Goal: Task Accomplishment & Management: Manage account settings

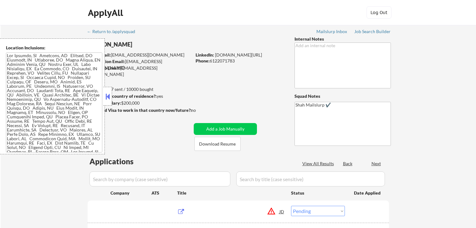
select select ""pending""
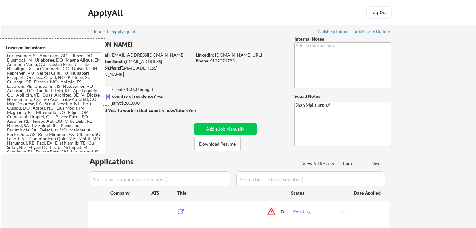
select select ""pending""
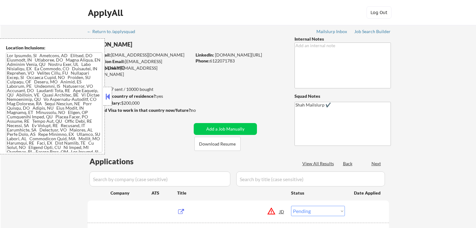
select select ""pending""
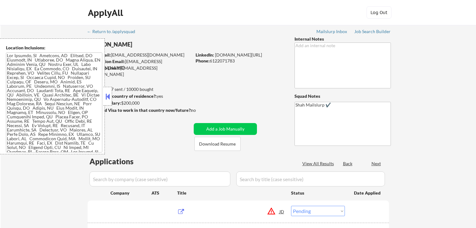
select select ""pending""
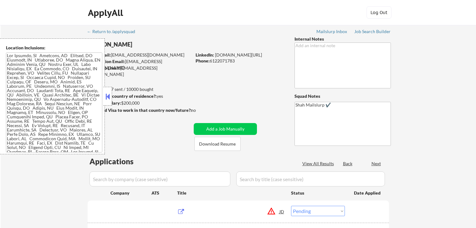
select select ""pending""
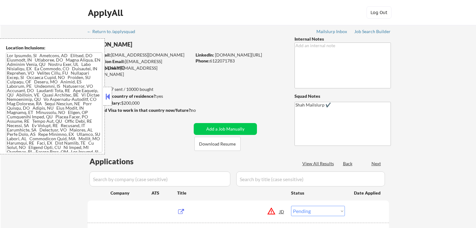
select select ""pending""
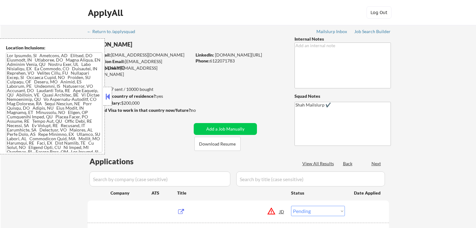
select select ""pending""
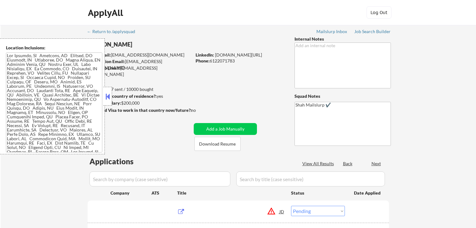
select select ""pending""
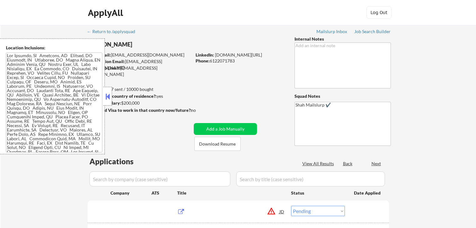
select select ""pending""
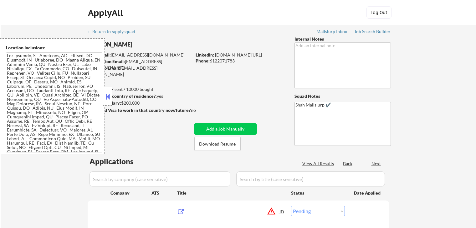
select select ""pending""
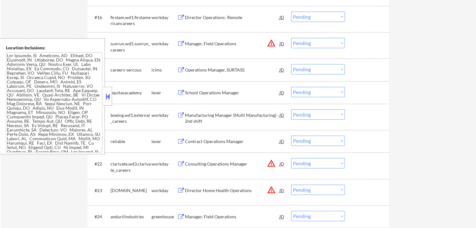
scroll to position [594, 0]
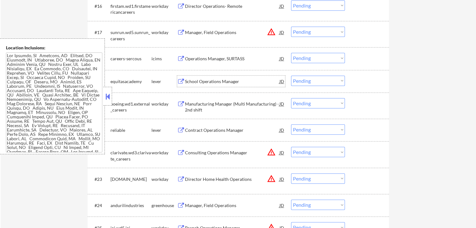
click at [231, 83] on div "School Operations Manager" at bounding box center [232, 82] width 94 height 6
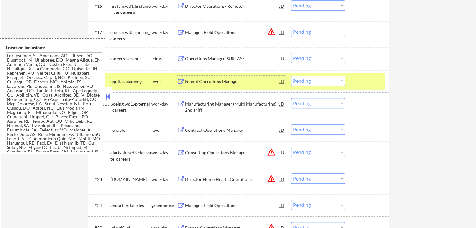
click at [238, 137] on div "#21 reliable lever Contract Operations Manager JD Choose an option... Pending A…" at bounding box center [236, 130] width 295 height 17
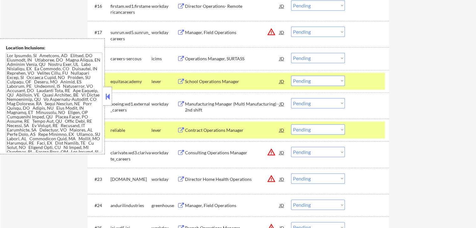
drag, startPoint x: 316, startPoint y: 82, endPoint x: 316, endPoint y: 85, distance: 3.4
click at [316, 82] on select "Choose an option... Pending Applied Excluded (Questions) Excluded (Expired) Exc…" at bounding box center [318, 81] width 54 height 10
click at [291, 76] on select "Choose an option... Pending Applied Excluded (Questions) Excluded (Expired) Exc…" at bounding box center [318, 81] width 54 height 10
click at [228, 124] on div "Contract Operations Manager" at bounding box center [232, 129] width 94 height 11
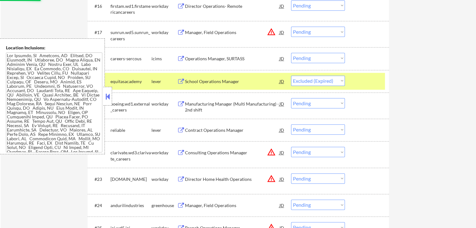
select select ""pending""
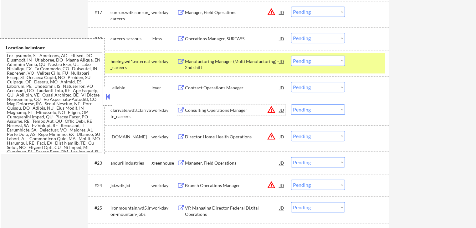
scroll to position [626, 0]
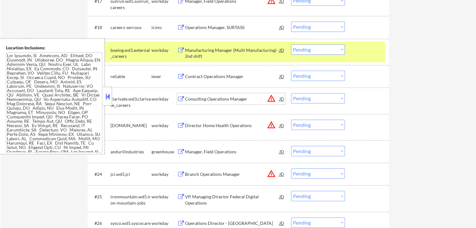
click at [222, 150] on div "Manager, Field Operations" at bounding box center [232, 152] width 94 height 6
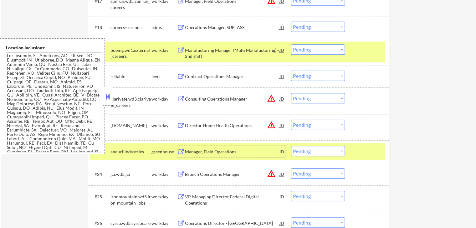
click at [304, 78] on select "Choose an option... Pending Applied Excluded (Questions) Excluded (Expired) Exc…" at bounding box center [318, 76] width 54 height 10
click at [291, 71] on select "Choose an option... Pending Applied Excluded (Questions) Excluded (Expired) Exc…" at bounding box center [318, 76] width 54 height 10
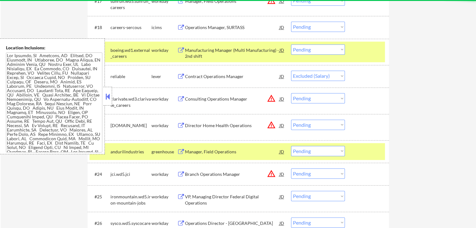
select select ""pending""
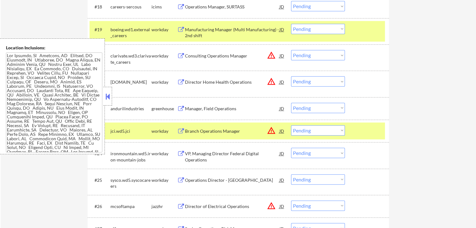
scroll to position [657, 0]
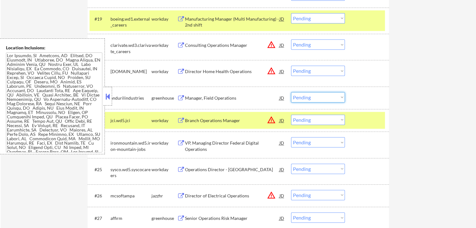
drag, startPoint x: 315, startPoint y: 95, endPoint x: 315, endPoint y: 101, distance: 5.4
click at [315, 98] on select "Choose an option... Pending Applied Excluded (Questions) Excluded (Expired) Exc…" at bounding box center [318, 97] width 54 height 10
click at [291, 92] on select "Choose an option... Pending Applied Excluded (Questions) Excluded (Expired) Exc…" at bounding box center [318, 97] width 54 height 10
click at [404, 89] on div "← Return to /applysquad Mailslurp Inbox Job Search Builder [PERSON_NAME] User E…" at bounding box center [238, 65] width 475 height 1395
select select ""pending""
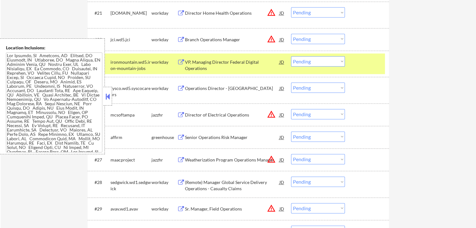
scroll to position [719, 0]
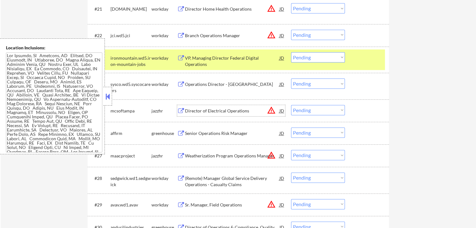
click at [231, 108] on div "Director of Electrical Operations" at bounding box center [232, 111] width 94 height 6
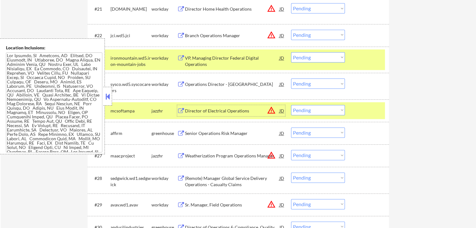
click at [237, 137] on div "Senior Operations Risk Manager" at bounding box center [232, 133] width 94 height 11
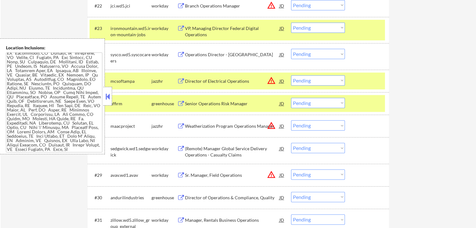
scroll to position [739, 0]
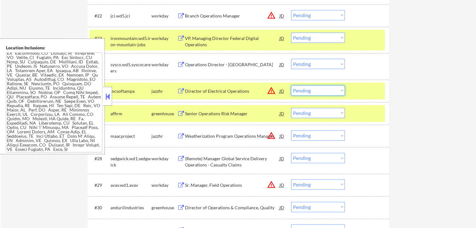
click at [314, 89] on select "Choose an option... Pending Applied Excluded (Questions) Excluded (Expired) Exc…" at bounding box center [318, 90] width 54 height 10
click at [291, 85] on select "Choose an option... Pending Applied Excluded (Questions) Excluded (Expired) Exc…" at bounding box center [318, 90] width 54 height 10
click at [243, 137] on div "Weatherization Program Operations Manager" at bounding box center [232, 136] width 94 height 6
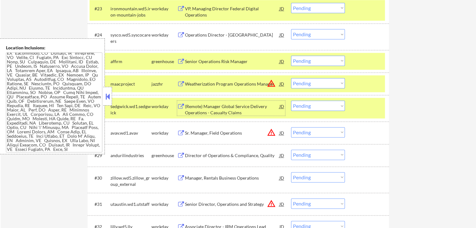
scroll to position [770, 0]
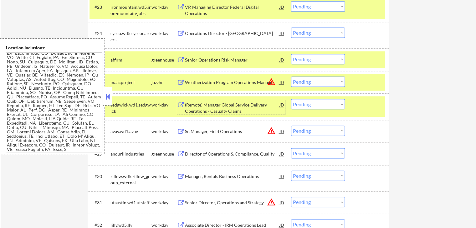
click at [304, 58] on select "Choose an option... Pending Applied Excluded (Questions) Excluded (Expired) Exc…" at bounding box center [318, 59] width 54 height 10
click at [291, 54] on select "Choose an option... Pending Applied Excluded (Questions) Excluded (Expired) Exc…" at bounding box center [318, 59] width 54 height 10
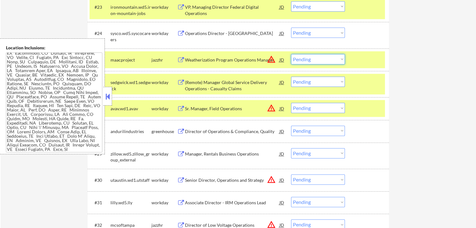
drag, startPoint x: 318, startPoint y: 56, endPoint x: 318, endPoint y: 64, distance: 8.1
click at [318, 58] on select "Choose an option... Pending Applied Excluded (Questions) Excluded (Expired) Exc…" at bounding box center [318, 59] width 54 height 10
click at [291, 54] on select "Choose an option... Pending Applied Excluded (Questions) Excluded (Expired) Exc…" at bounding box center [318, 59] width 54 height 10
select select ""pending""
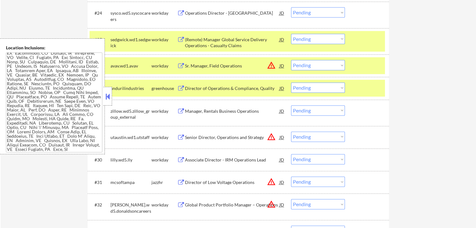
scroll to position [802, 0]
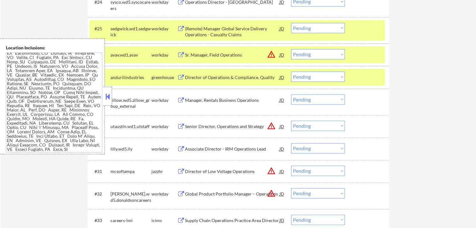
click at [242, 78] on div "Director of Operations & Compliance, Quality" at bounding box center [232, 77] width 94 height 6
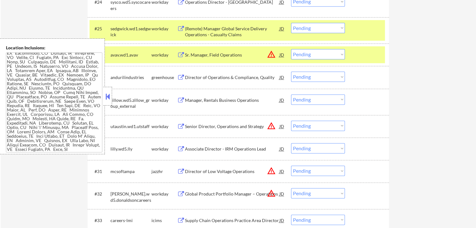
scroll to position [69, 0]
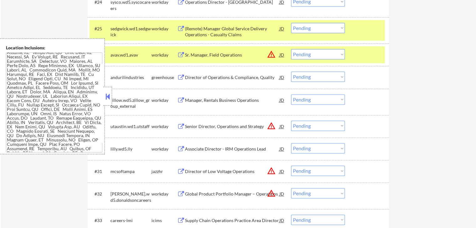
click at [305, 77] on select "Choose an option... Pending Applied Excluded (Questions) Excluded (Expired) Exc…" at bounding box center [318, 77] width 54 height 10
click at [291, 72] on select "Choose an option... Pending Applied Excluded (Questions) Excluded (Expired) Exc…" at bounding box center [318, 77] width 54 height 10
select select ""pending""
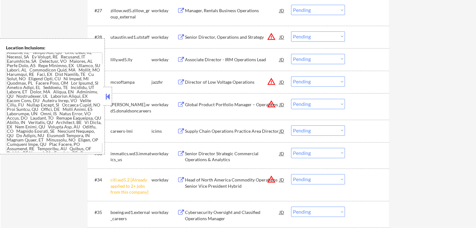
scroll to position [927, 0]
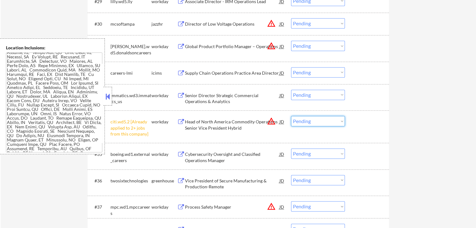
click at [307, 124] on select "Choose an option... Pending Applied Excluded (Questions) Excluded (Expired) Exc…" at bounding box center [318, 121] width 54 height 10
click at [291, 116] on select "Choose an option... Pending Applied Excluded (Questions) Excluded (Expired) Exc…" at bounding box center [318, 121] width 54 height 10
select select ""pending""
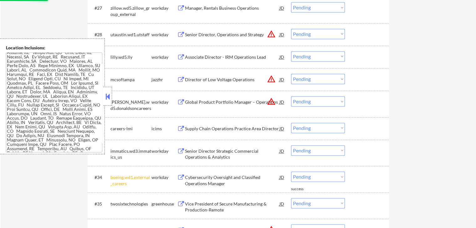
scroll to position [864, 0]
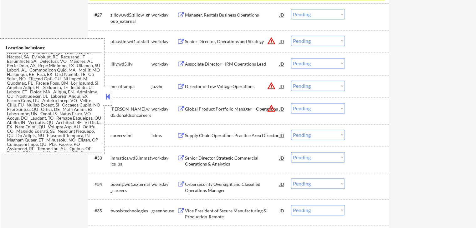
click at [223, 85] on div "Director of Low Voltage Operations" at bounding box center [232, 87] width 94 height 6
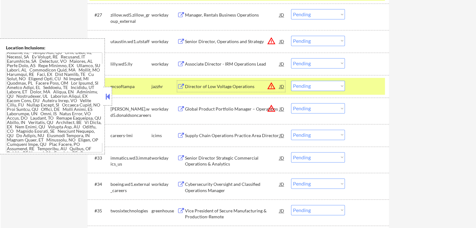
click at [326, 85] on select "Choose an option... Pending Applied Excluded (Questions) Excluded (Expired) Exc…" at bounding box center [318, 86] width 54 height 10
click at [291, 81] on select "Choose an option... Pending Applied Excluded (Questions) Excluded (Expired) Exc…" at bounding box center [318, 86] width 54 height 10
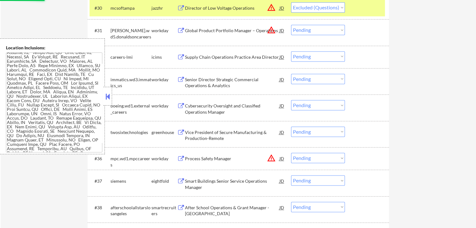
scroll to position [958, 0]
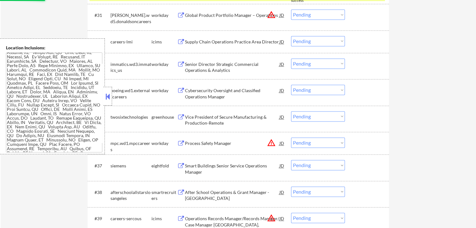
select select ""pending""
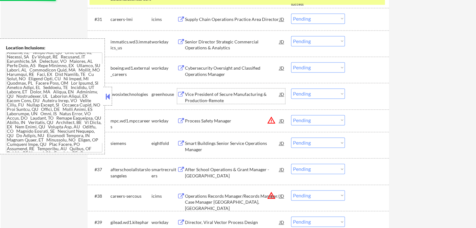
click at [230, 95] on div "Vice President of Secure Manufacturing & Production-Remote" at bounding box center [232, 97] width 94 height 12
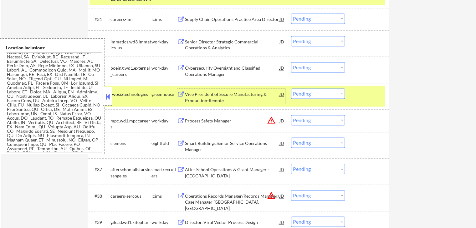
drag, startPoint x: 299, startPoint y: 89, endPoint x: 299, endPoint y: 98, distance: 8.1
click at [299, 90] on select "Choose an option... Pending Applied Excluded (Questions) Excluded (Expired) Exc…" at bounding box center [318, 94] width 54 height 10
click at [291, 89] on select "Choose an option... Pending Applied Excluded (Questions) Excluded (Expired) Exc…" at bounding box center [318, 94] width 54 height 10
select select ""pending""
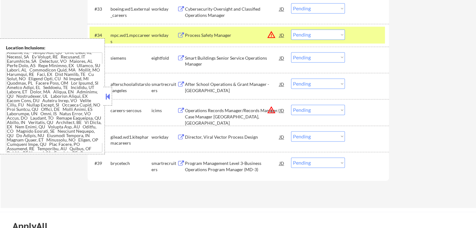
scroll to position [1021, 0]
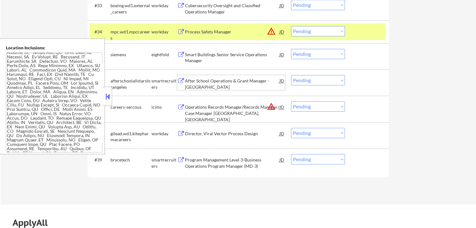
click at [243, 79] on div "After School Operations & Grant Manager - [GEOGRAPHIC_DATA]" at bounding box center [232, 84] width 94 height 12
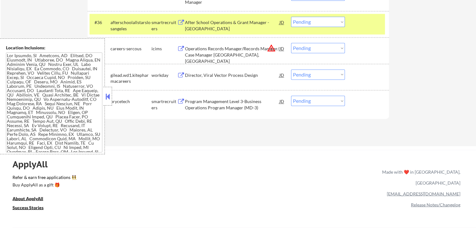
scroll to position [1011, 0]
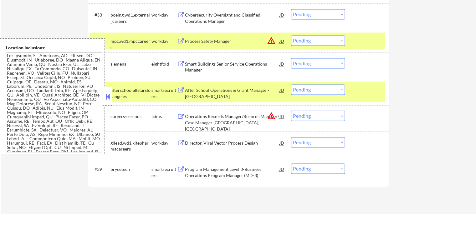
drag, startPoint x: 310, startPoint y: 90, endPoint x: 307, endPoint y: 94, distance: 4.9
click at [309, 90] on select "Choose an option... Pending Applied Excluded (Questions) Excluded (Expired) Exc…" at bounding box center [318, 89] width 54 height 10
click at [291, 84] on select "Choose an option... Pending Applied Excluded (Questions) Excluded (Expired) Exc…" at bounding box center [318, 89] width 54 height 10
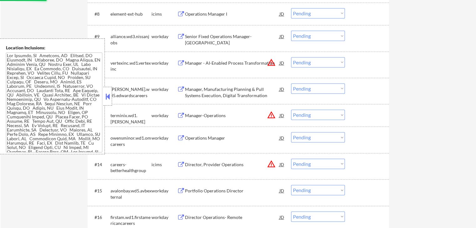
select select ""pending""
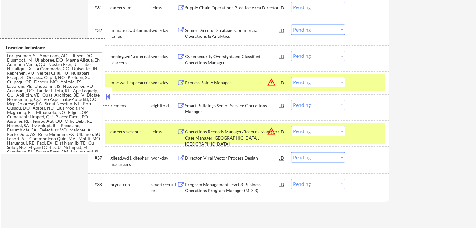
scroll to position [1032, 0]
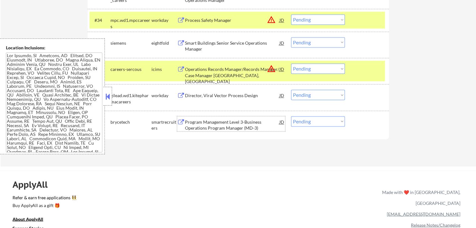
click at [230, 123] on div "Program Management Level 3-Business Operations Program Manager (MD-3)" at bounding box center [232, 125] width 94 height 12
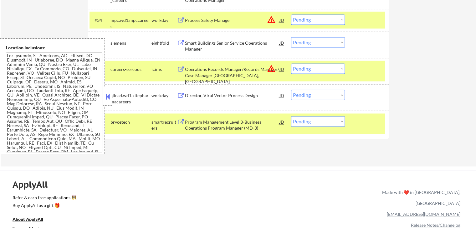
drag, startPoint x: 325, startPoint y: 119, endPoint x: 320, endPoint y: 126, distance: 8.9
click at [325, 120] on select "Choose an option... Pending Applied Excluded (Questions) Excluded (Expired) Exc…" at bounding box center [318, 121] width 54 height 10
select select ""applied""
click at [291, 116] on select "Choose an option... Pending Applied Excluded (Questions) Excluded (Expired) Exc…" at bounding box center [318, 121] width 54 height 10
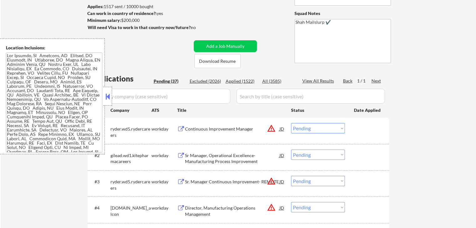
scroll to position [94, 0]
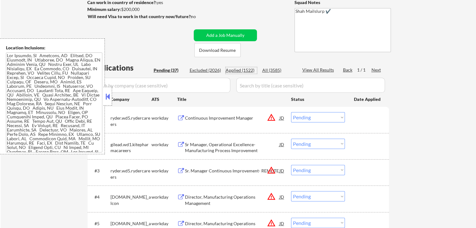
click at [242, 71] on div "Applied (1522)" at bounding box center [241, 70] width 31 height 6
select select ""applied""
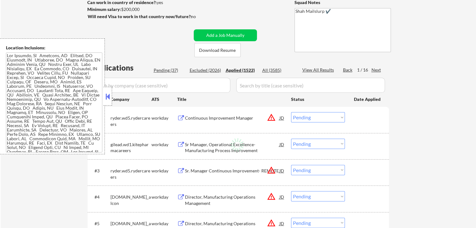
select select ""applied""
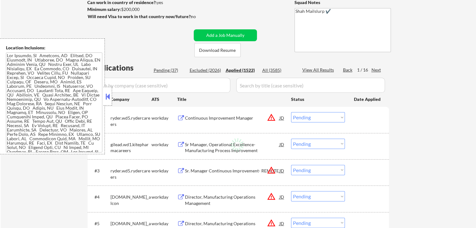
select select ""applied""
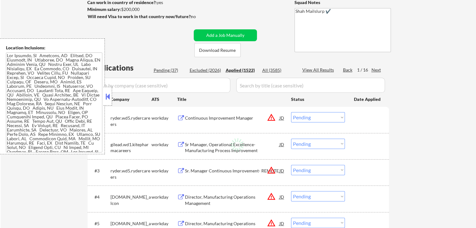
select select ""applied""
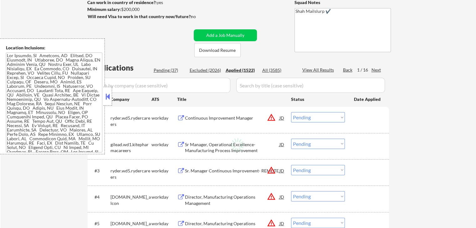
select select ""applied""
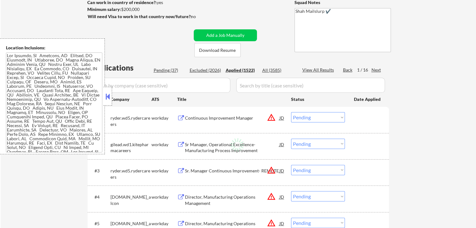
select select ""applied""
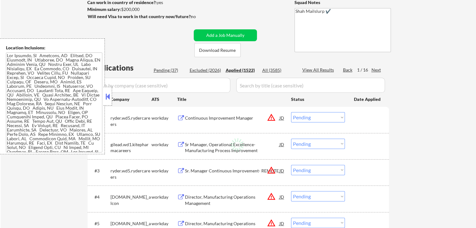
select select ""applied""
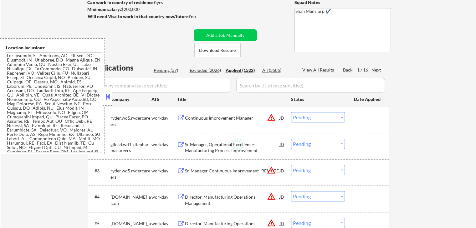
select select ""applied""
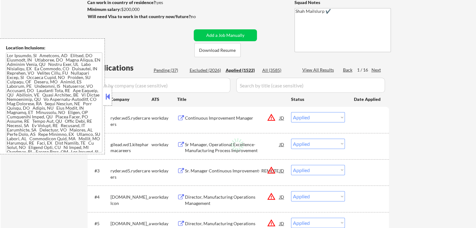
select select ""applied""
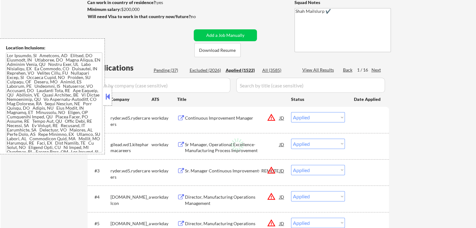
select select ""applied""
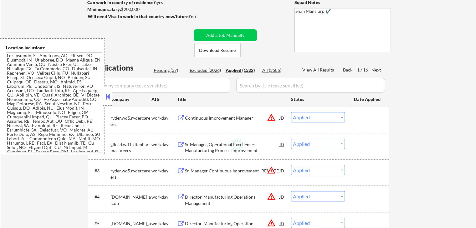
select select ""applied""
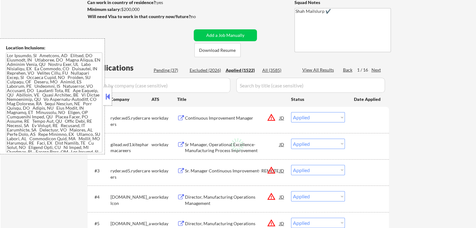
select select ""applied""
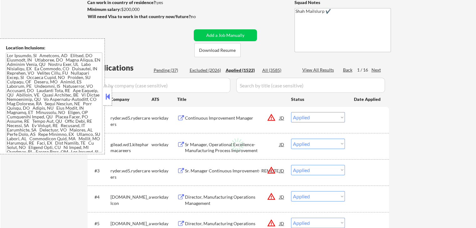
select select ""applied""
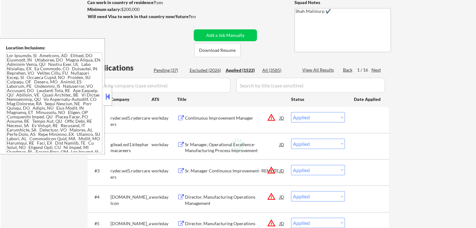
select select ""applied""
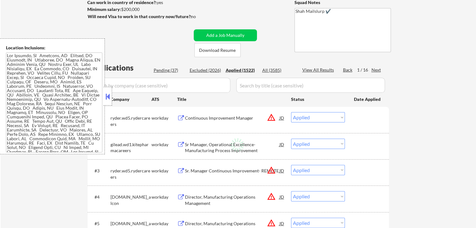
select select ""applied""
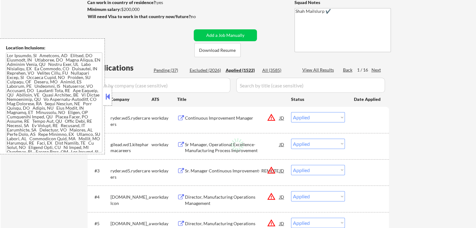
select select ""applied""
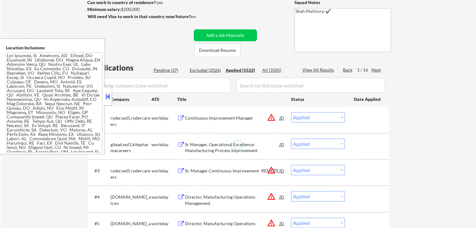
select select ""applied""
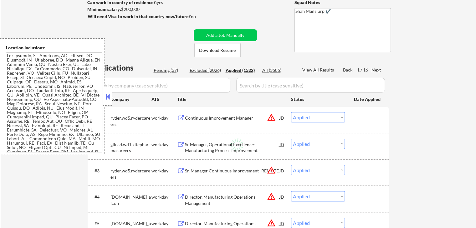
select select ""applied""
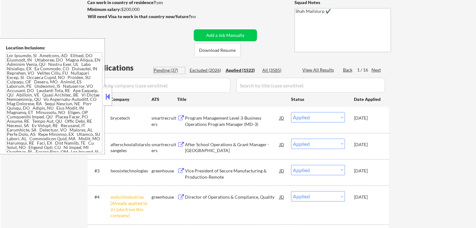
click at [166, 69] on div "Pending (37)" at bounding box center [169, 70] width 31 height 6
select select ""pending""
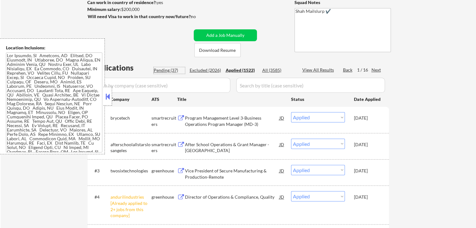
select select ""pending""
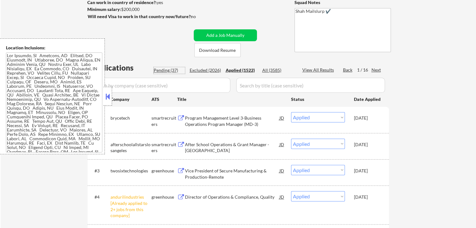
select select ""pending""
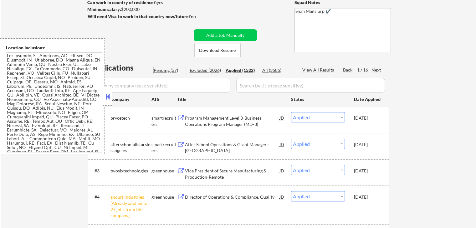
select select ""pending""
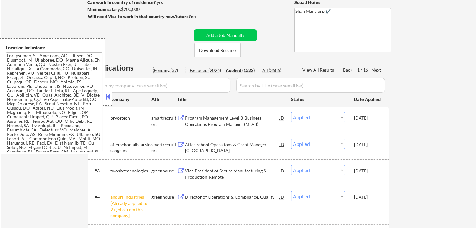
select select ""pending""
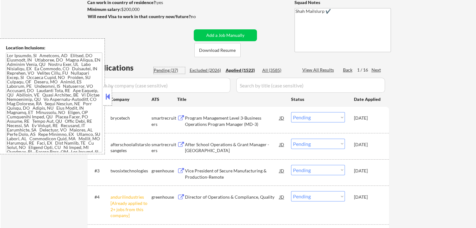
select select ""pending""
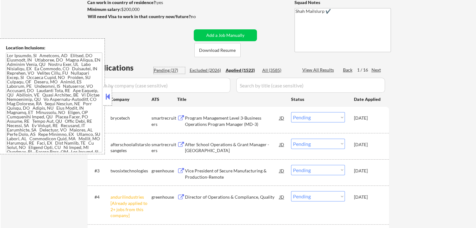
select select ""pending""
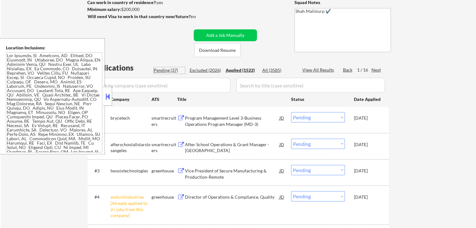
select select ""pending""
